Goal: Information Seeking & Learning: Learn about a topic

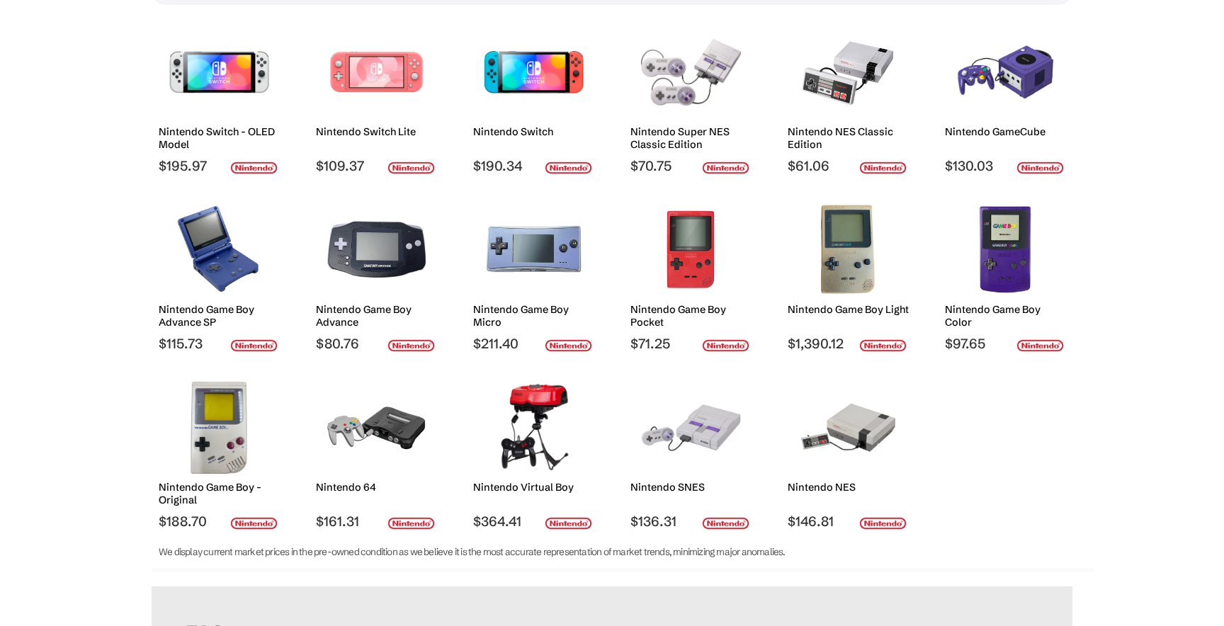
scroll to position [220, 0]
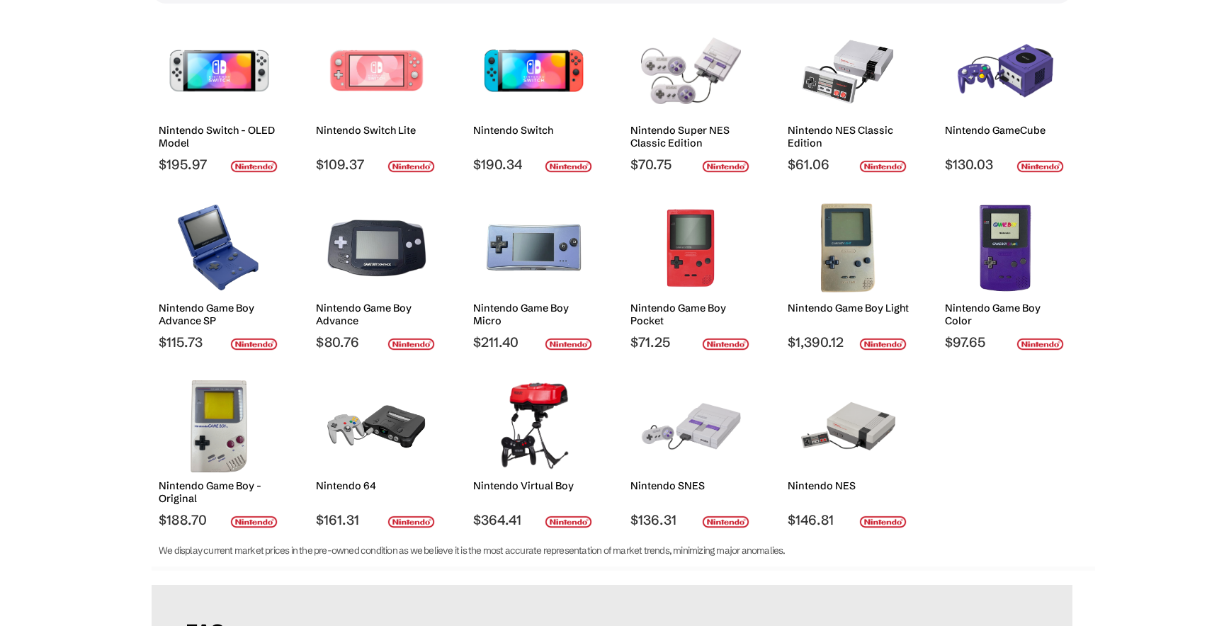
click at [231, 148] on div "Nintendo Switch - OLED Model" at bounding box center [219, 140] width 121 height 32
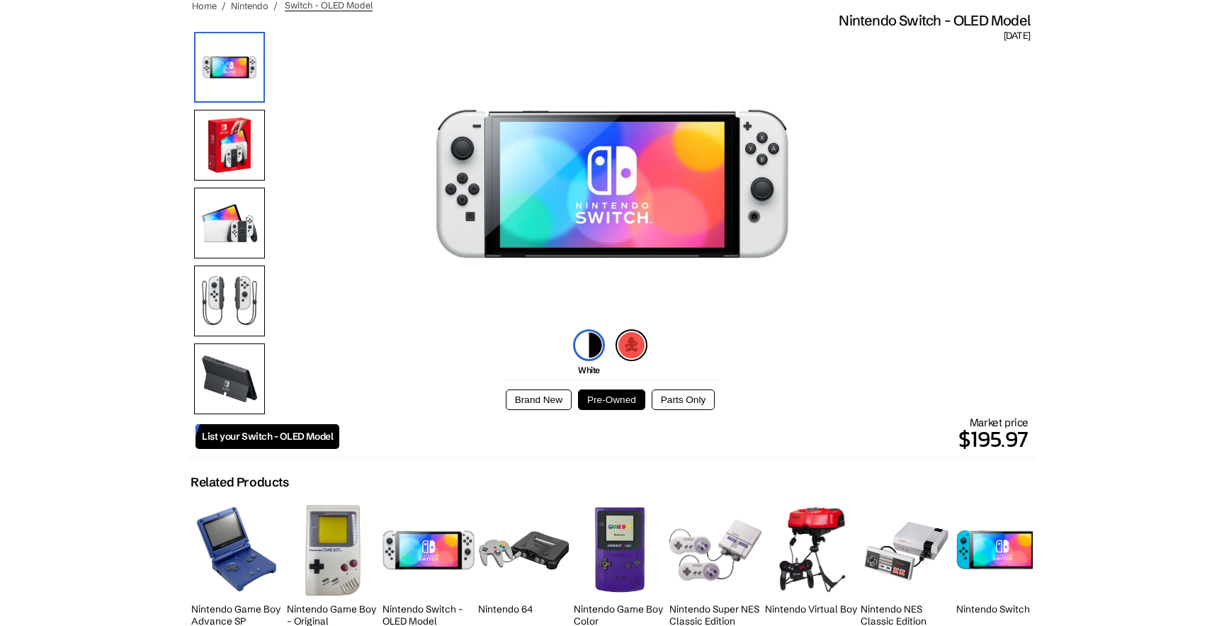
scroll to position [113, 0]
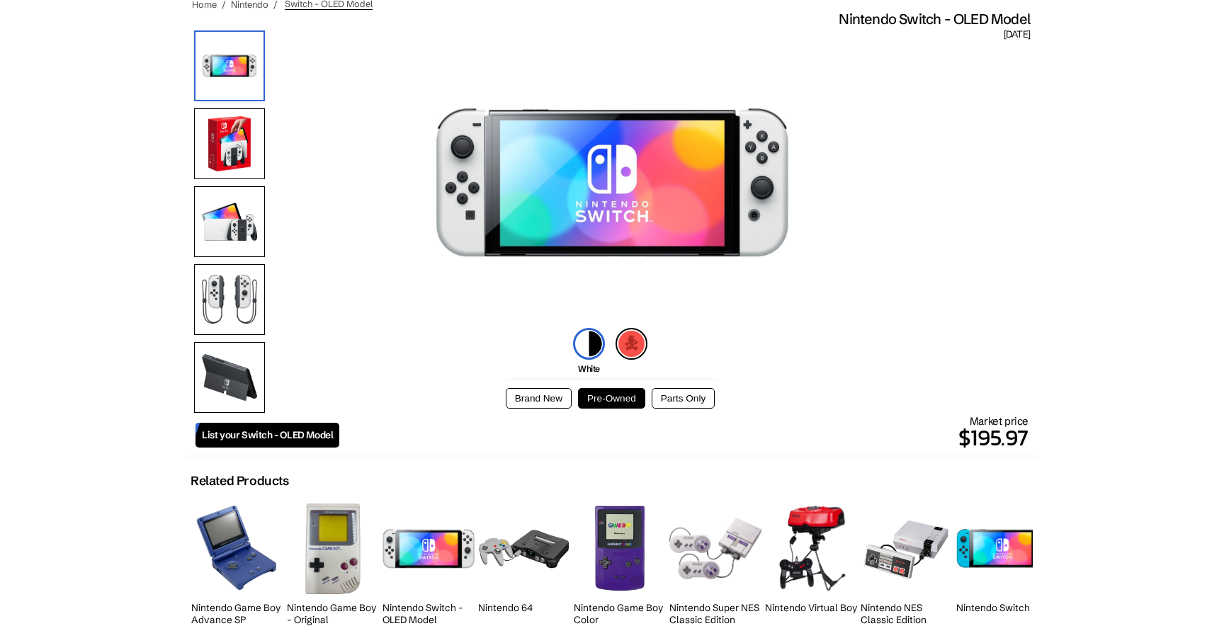
click at [227, 162] on img at bounding box center [229, 143] width 71 height 71
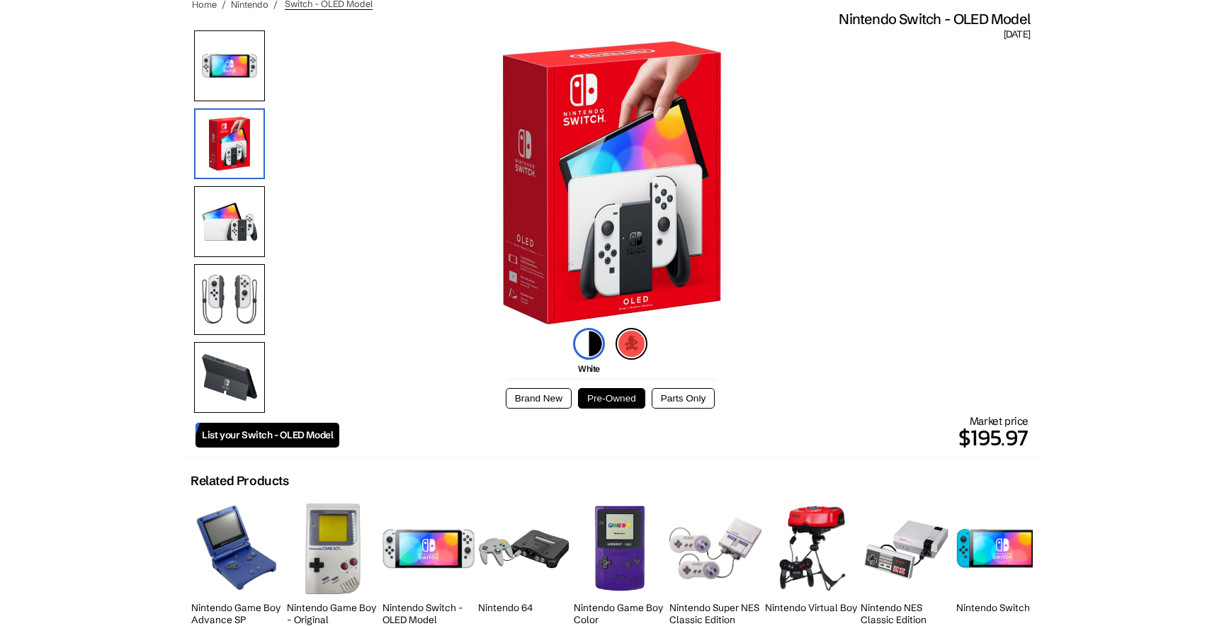
click at [227, 192] on img at bounding box center [229, 221] width 71 height 71
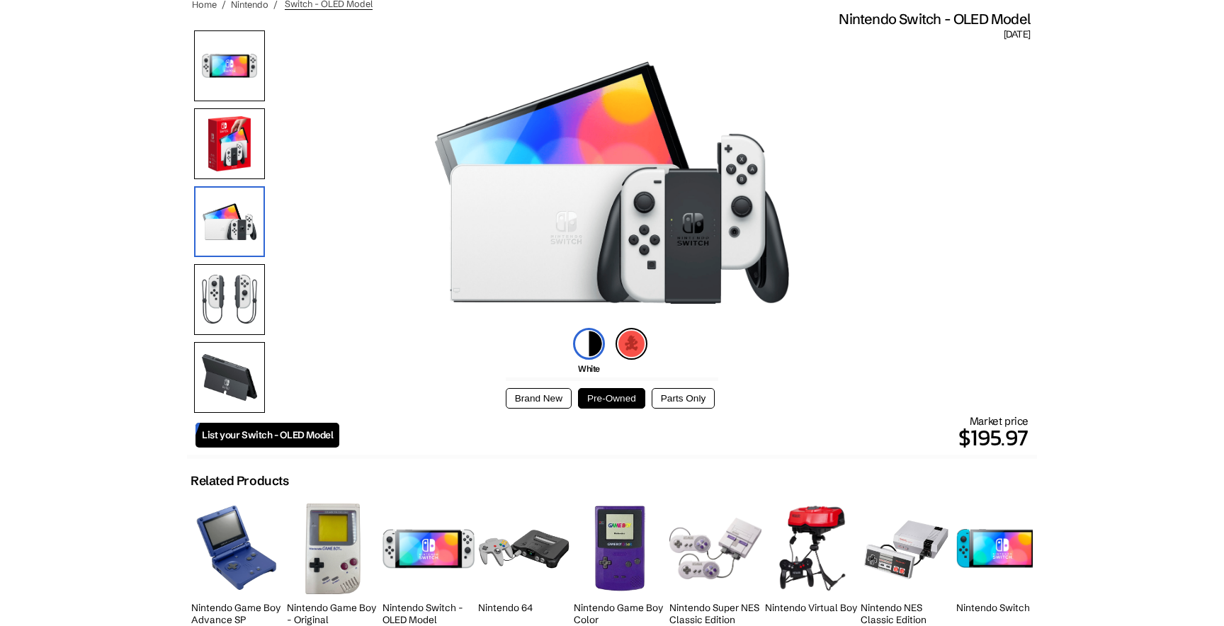
click at [223, 245] on img at bounding box center [229, 221] width 71 height 71
click at [222, 267] on img at bounding box center [229, 299] width 71 height 71
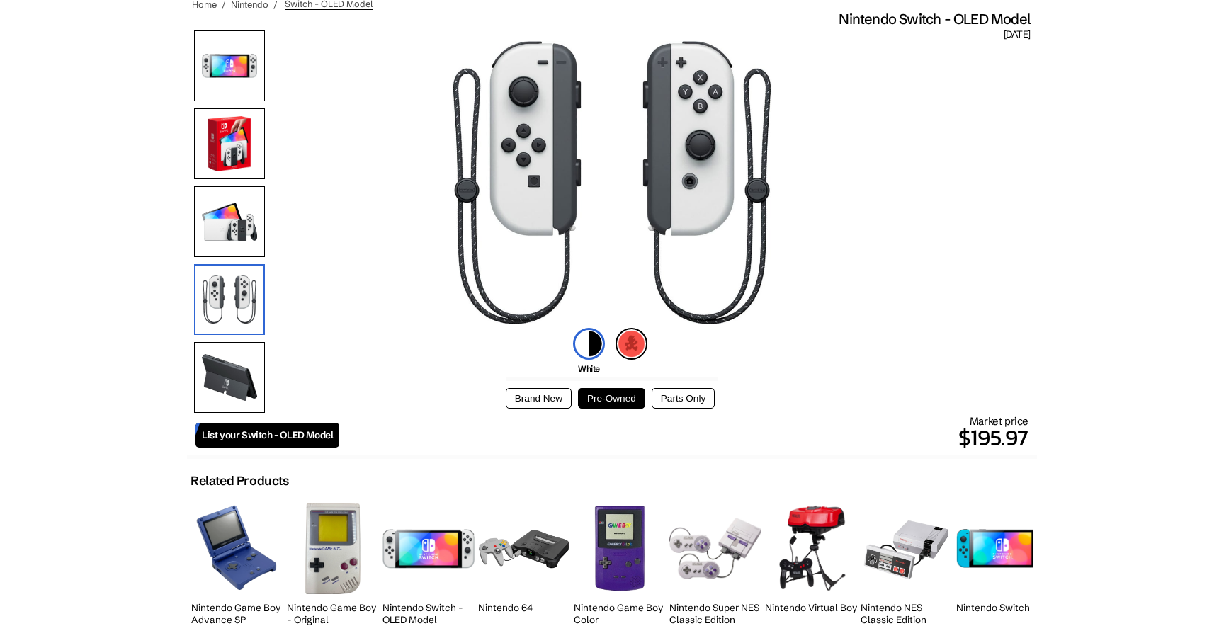
click at [222, 336] on div at bounding box center [229, 224] width 71 height 389
click at [213, 353] on img at bounding box center [229, 377] width 71 height 71
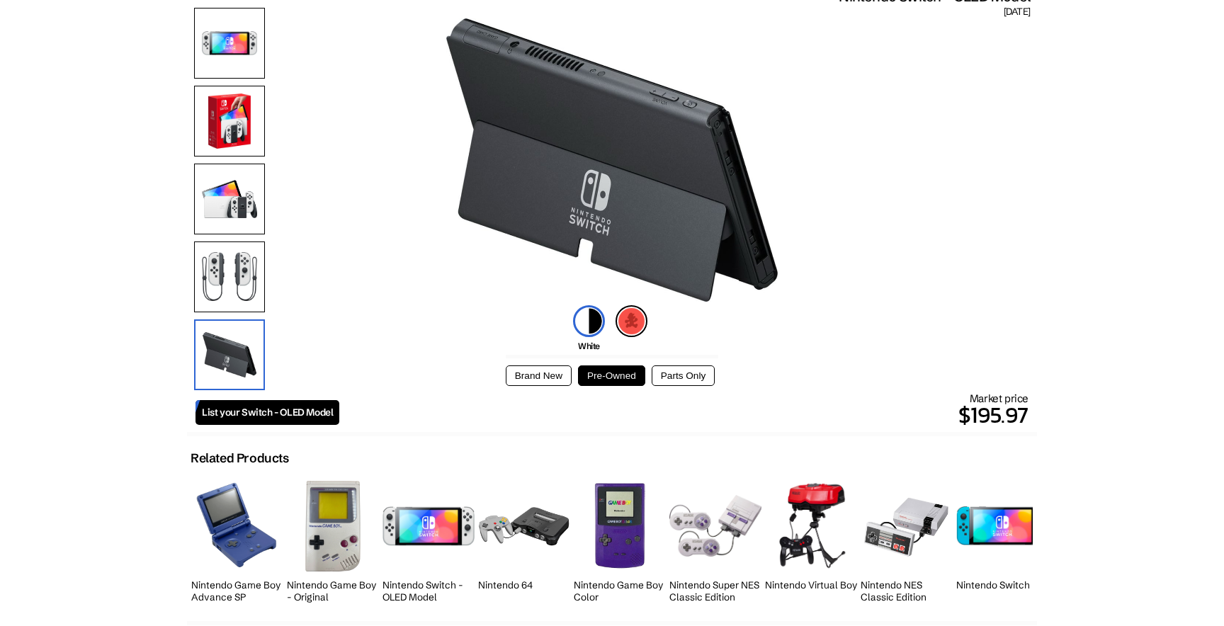
scroll to position [0, 0]
